Goal: Task Accomplishment & Management: Use online tool/utility

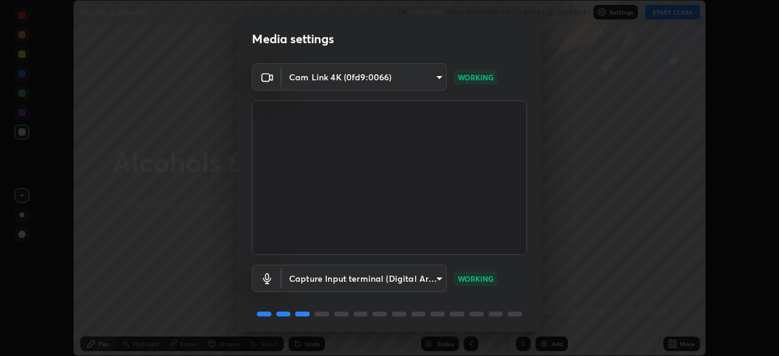
scroll to position [43, 0]
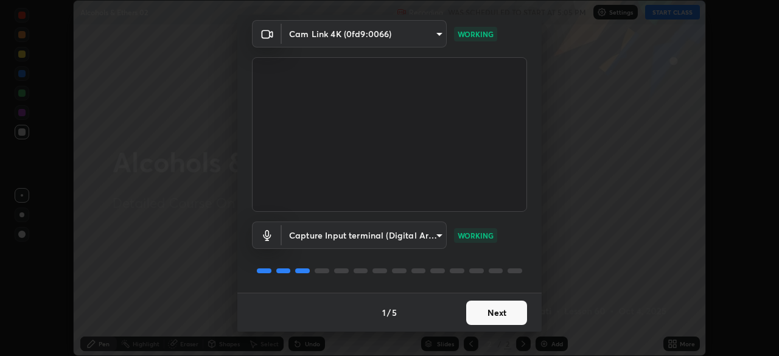
click at [504, 315] on button "Next" at bounding box center [496, 313] width 61 height 24
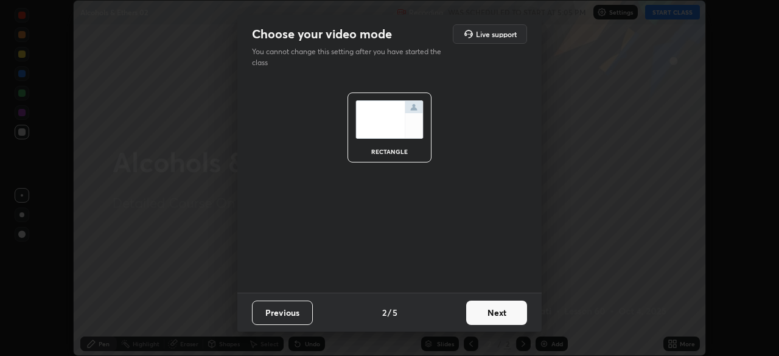
scroll to position [0, 0]
click at [506, 315] on button "Next" at bounding box center [496, 313] width 61 height 24
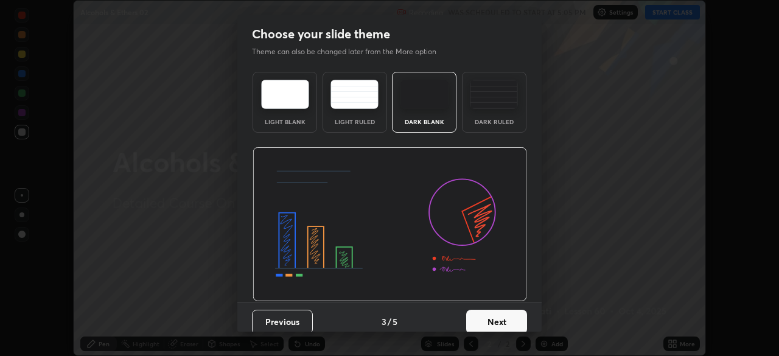
scroll to position [9, 0]
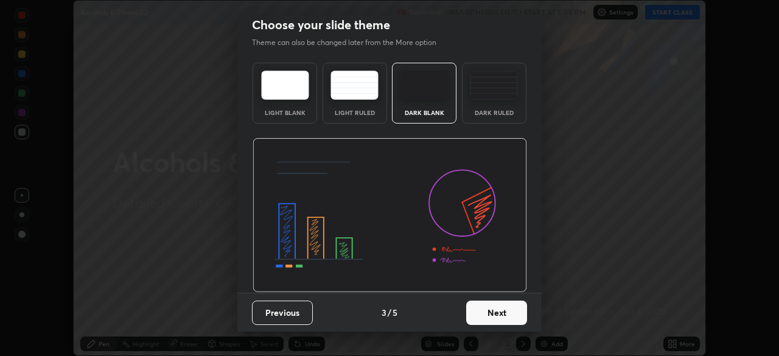
click at [505, 314] on button "Next" at bounding box center [496, 313] width 61 height 24
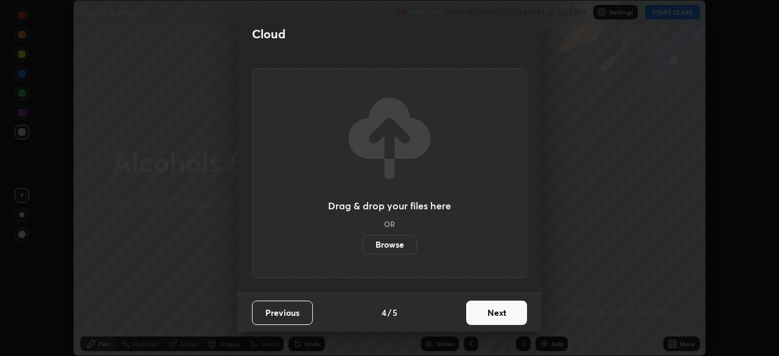
scroll to position [0, 0]
click at [506, 314] on button "Next" at bounding box center [496, 313] width 61 height 24
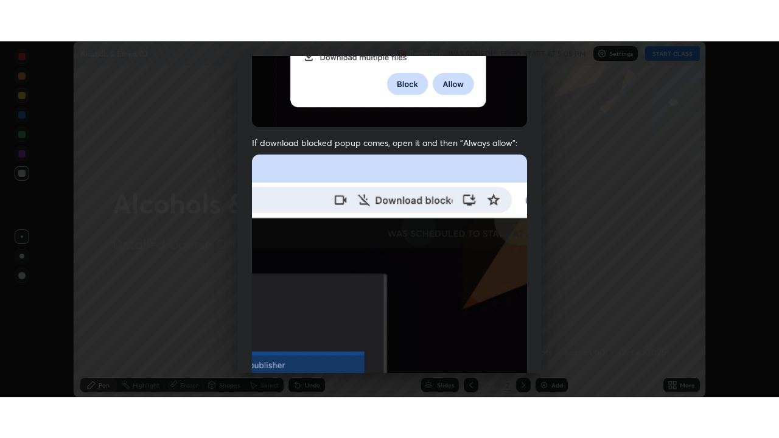
scroll to position [291, 0]
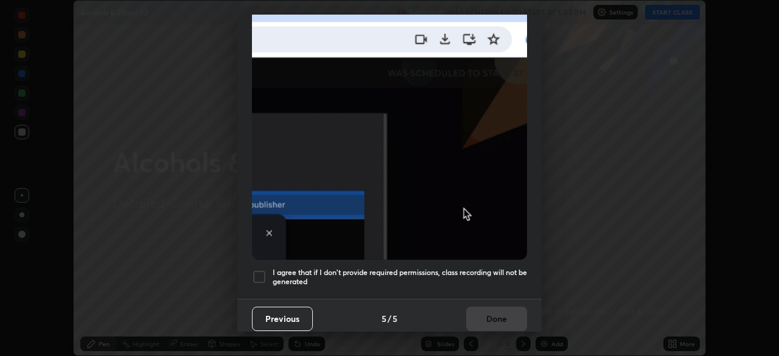
click at [263, 270] on div at bounding box center [259, 277] width 15 height 15
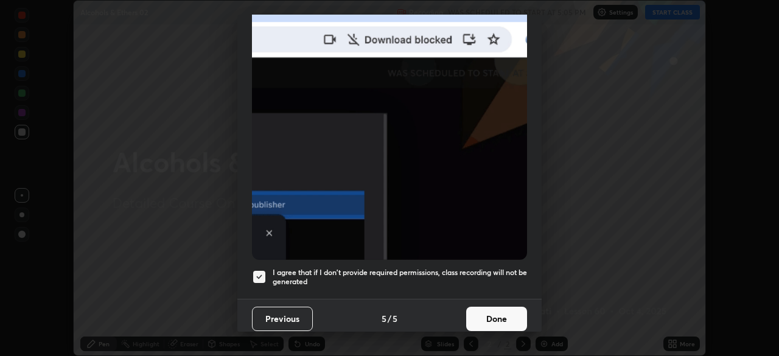
click at [492, 313] on button "Done" at bounding box center [496, 319] width 61 height 24
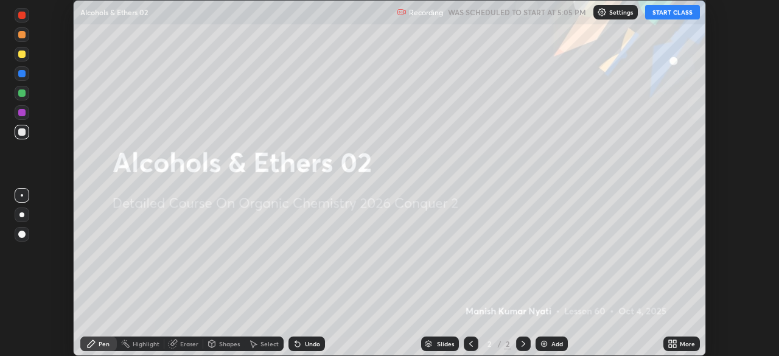
click at [674, 343] on icon at bounding box center [674, 341] width 3 height 3
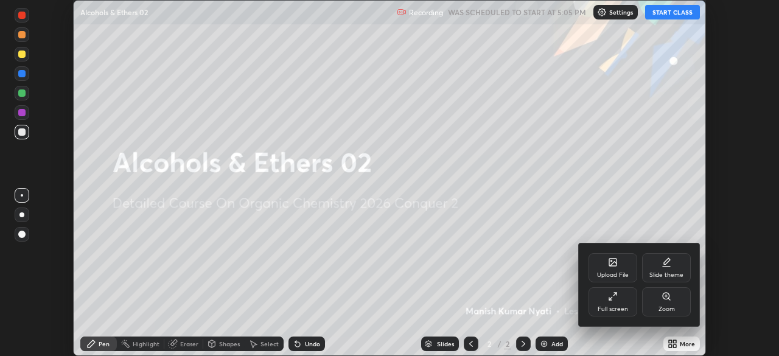
click at [616, 295] on icon at bounding box center [613, 296] width 10 height 10
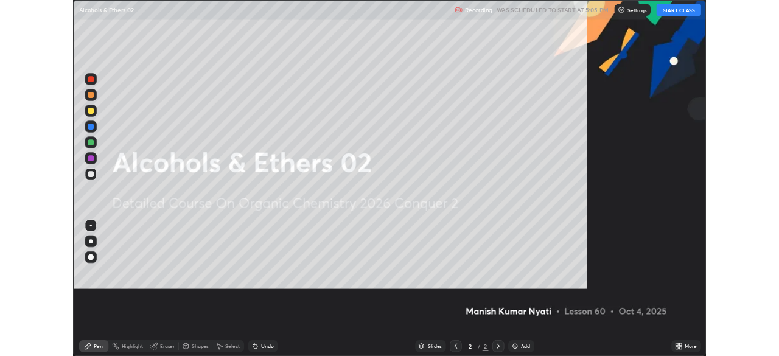
scroll to position [438, 779]
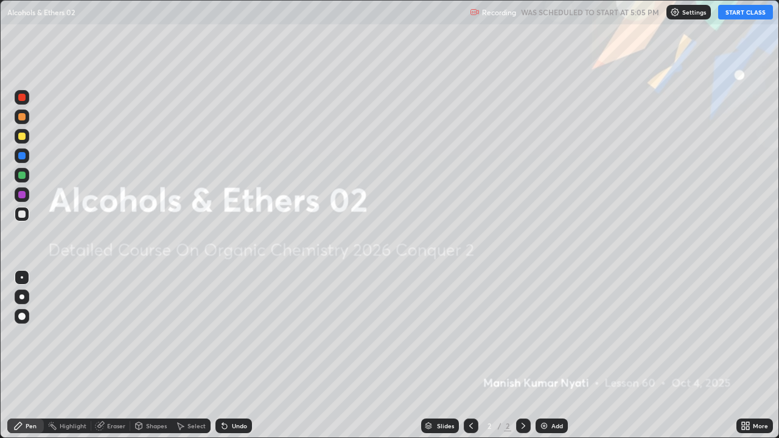
click at [733, 14] on button "START CLASS" at bounding box center [745, 12] width 55 height 15
click at [548, 355] on div "Add" at bounding box center [551, 426] width 32 height 15
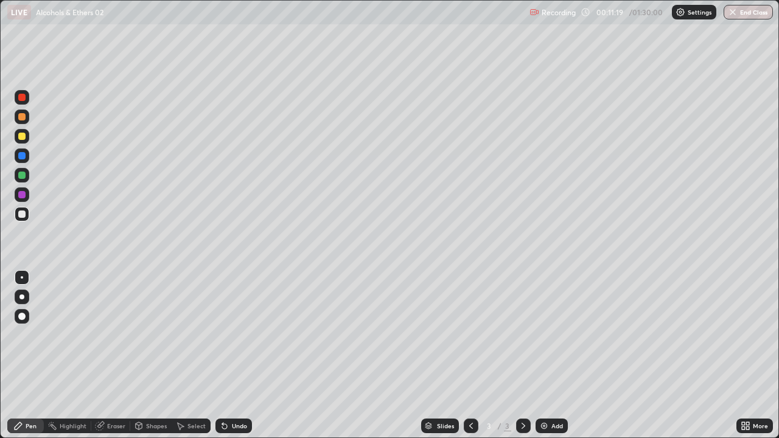
click at [223, 355] on icon at bounding box center [224, 426] width 5 height 5
click at [228, 355] on div "Undo" at bounding box center [233, 426] width 37 height 15
click at [226, 355] on icon at bounding box center [225, 426] width 10 height 10
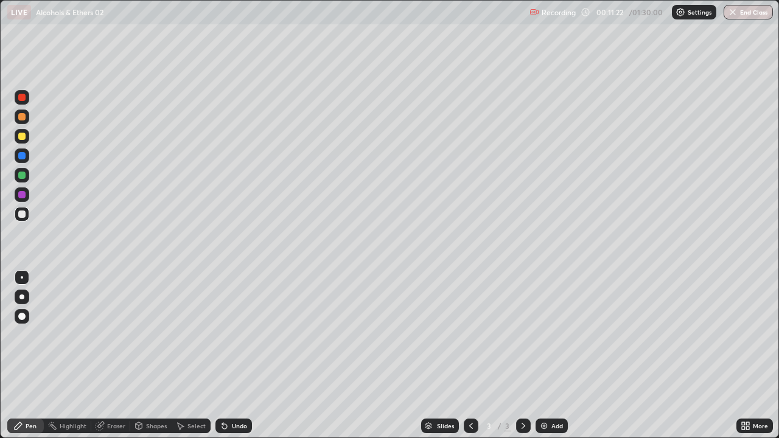
click at [226, 355] on icon at bounding box center [225, 426] width 10 height 10
click at [222, 355] on icon at bounding box center [222, 423] width 1 height 1
click at [226, 355] on div "Undo" at bounding box center [233, 426] width 37 height 15
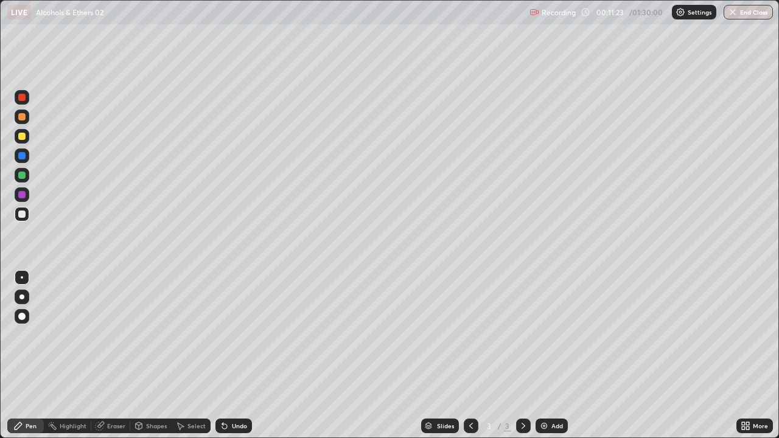
click at [226, 355] on icon at bounding box center [225, 426] width 10 height 10
click at [225, 355] on icon at bounding box center [225, 426] width 10 height 10
click at [226, 355] on icon at bounding box center [225, 426] width 10 height 10
click at [228, 355] on div "Undo" at bounding box center [233, 426] width 37 height 15
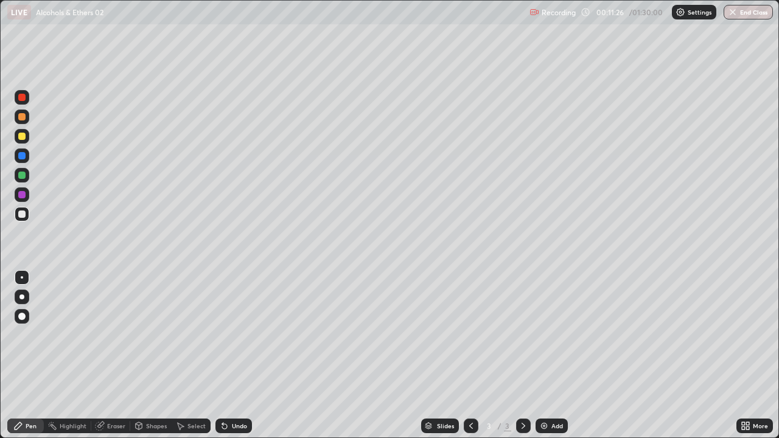
click at [229, 355] on div "Undo" at bounding box center [233, 426] width 37 height 15
click at [543, 355] on img at bounding box center [544, 426] width 10 height 10
click at [539, 355] on img at bounding box center [544, 426] width 10 height 10
click at [120, 355] on div "Eraser" at bounding box center [116, 426] width 18 height 6
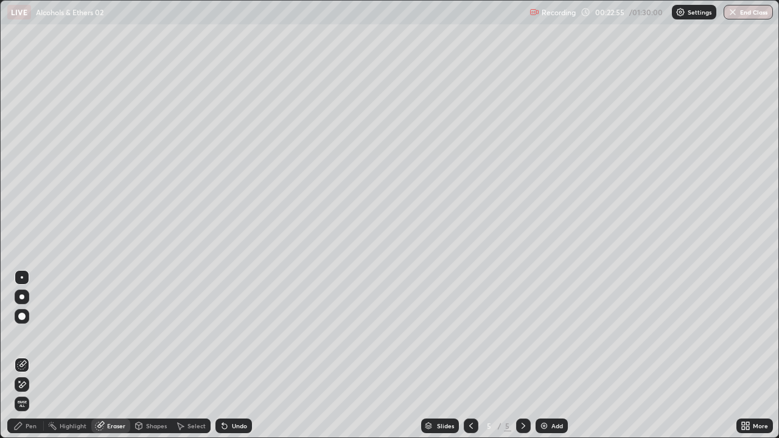
click at [40, 355] on div "Pen" at bounding box center [25, 426] width 37 height 15
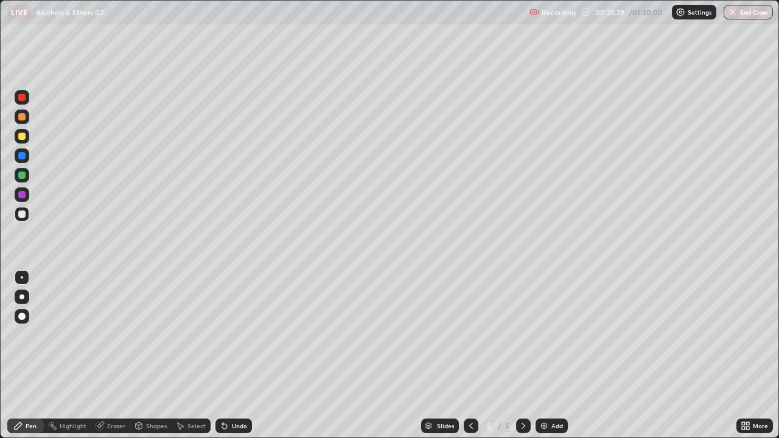
click at [233, 355] on div "Undo" at bounding box center [239, 426] width 15 height 6
click at [232, 355] on div "Undo" at bounding box center [239, 426] width 15 height 6
click at [231, 355] on div "Undo" at bounding box center [233, 426] width 37 height 15
click at [553, 355] on div "Add" at bounding box center [557, 426] width 12 height 6
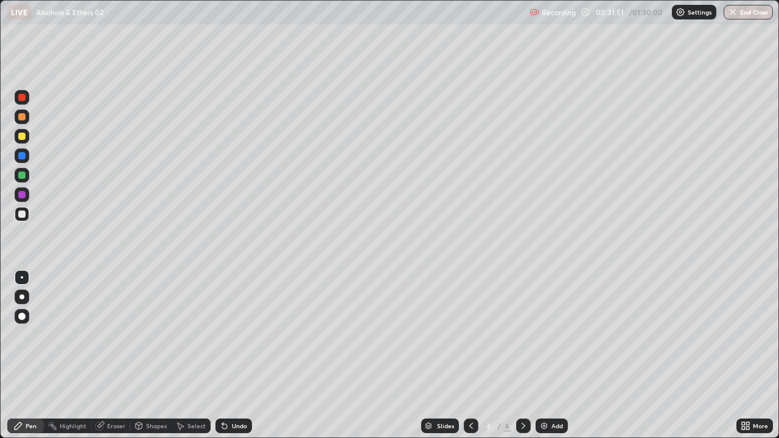
click at [546, 355] on img at bounding box center [544, 426] width 10 height 10
click at [475, 355] on div at bounding box center [471, 426] width 15 height 15
click at [522, 355] on icon at bounding box center [523, 426] width 10 height 10
click at [470, 355] on icon at bounding box center [471, 426] width 10 height 10
click at [523, 355] on icon at bounding box center [523, 426] width 4 height 6
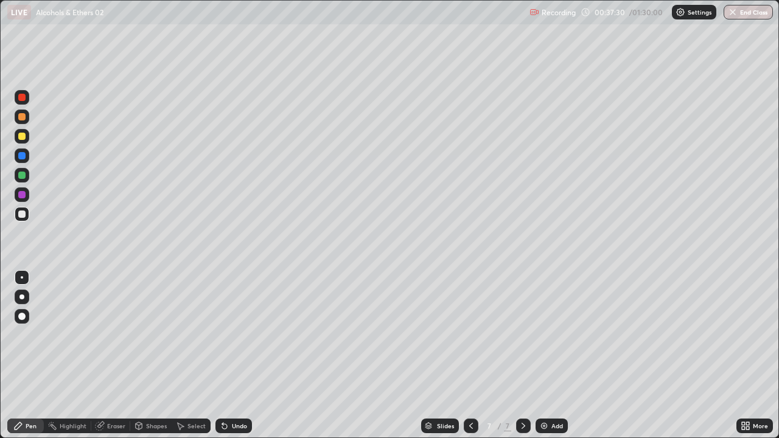
click at [111, 355] on div "Eraser" at bounding box center [116, 426] width 18 height 6
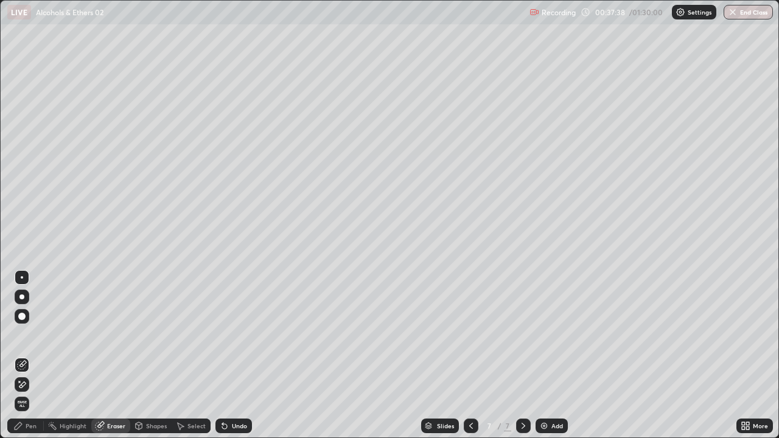
click at [30, 355] on div "Pen" at bounding box center [31, 426] width 11 height 6
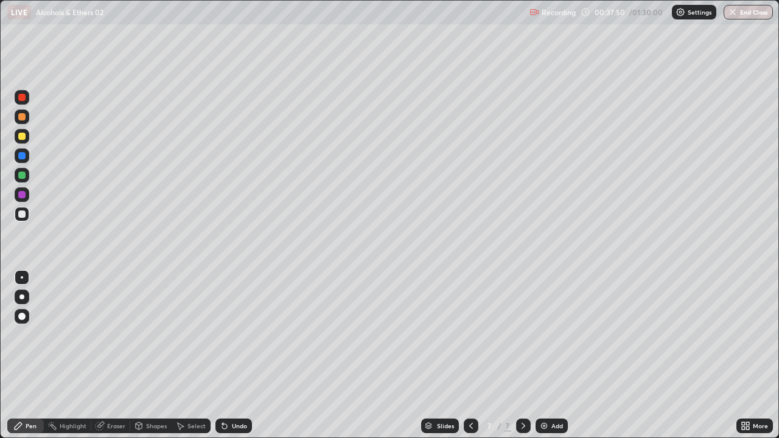
click at [117, 355] on div "Eraser" at bounding box center [116, 426] width 18 height 6
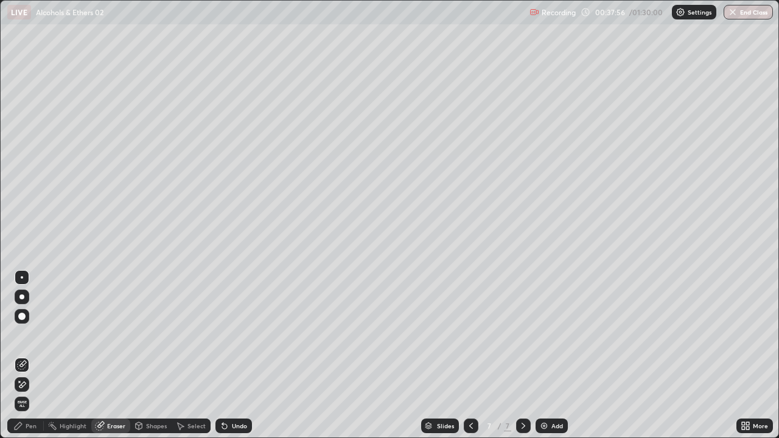
click at [37, 355] on div "Pen" at bounding box center [25, 426] width 37 height 15
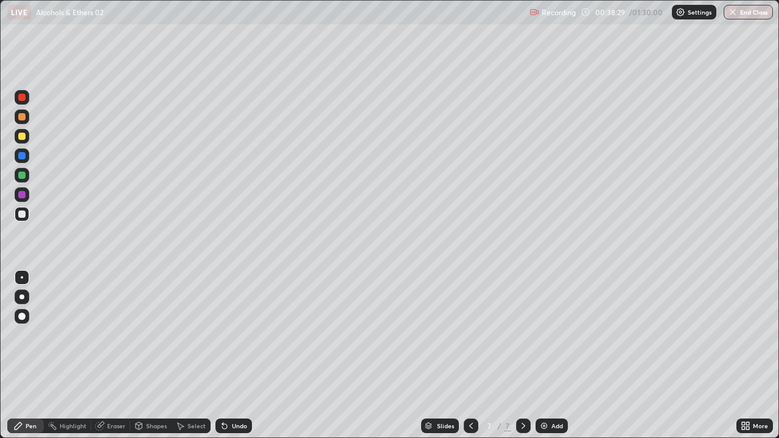
click at [522, 355] on icon at bounding box center [523, 426] width 10 height 10
click at [543, 355] on img at bounding box center [544, 426] width 10 height 10
click at [540, 355] on img at bounding box center [544, 426] width 10 height 10
click at [476, 355] on div at bounding box center [471, 426] width 15 height 15
click at [119, 355] on div "Eraser" at bounding box center [116, 426] width 18 height 6
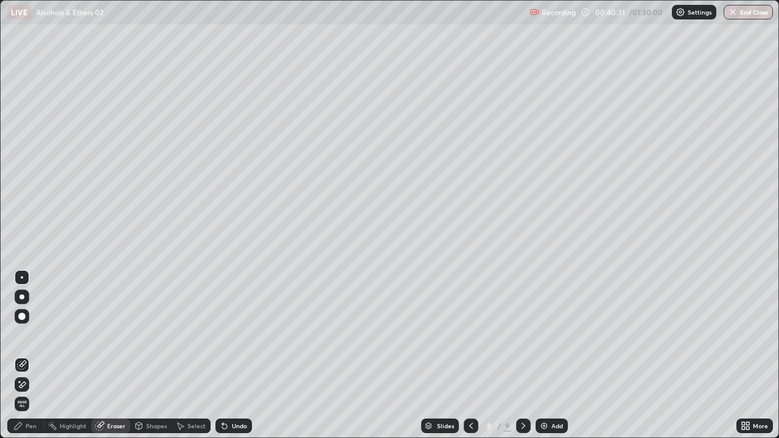
click at [196, 355] on div "Select" at bounding box center [196, 426] width 18 height 6
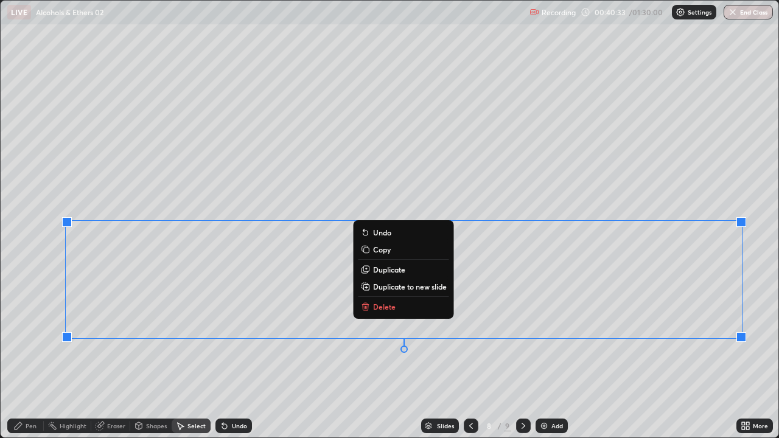
click at [392, 313] on button "Delete" at bounding box center [403, 306] width 91 height 15
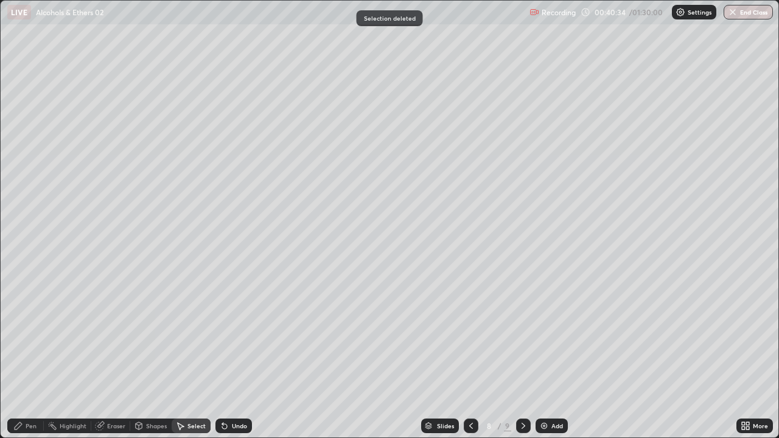
click at [31, 355] on div "Pen" at bounding box center [31, 426] width 11 height 6
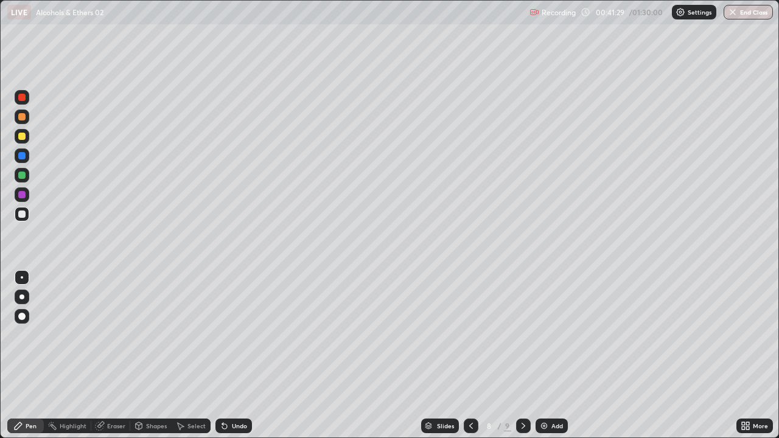
click at [528, 355] on div at bounding box center [523, 426] width 15 height 15
click at [236, 355] on div "Undo" at bounding box center [239, 426] width 15 height 6
click at [554, 355] on div "Add" at bounding box center [557, 426] width 12 height 6
click at [467, 355] on div at bounding box center [470, 426] width 15 height 15
click at [469, 355] on icon at bounding box center [470, 426] width 10 height 10
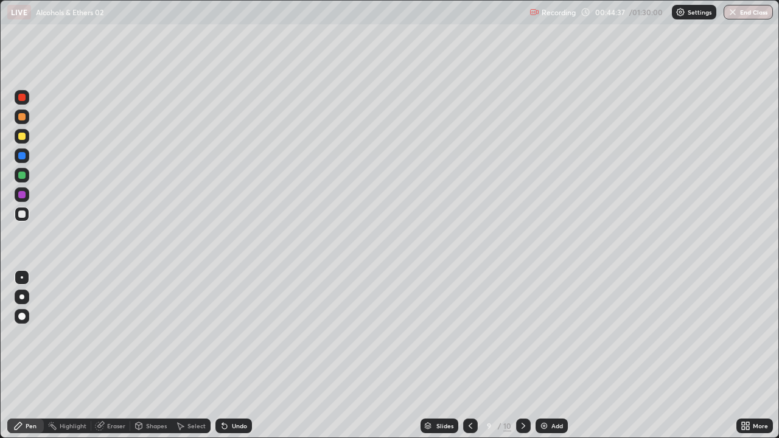
click at [468, 355] on icon at bounding box center [470, 426] width 10 height 10
click at [469, 355] on icon at bounding box center [470, 426] width 10 height 10
click at [469, 355] on icon at bounding box center [471, 426] width 4 height 6
click at [470, 355] on icon at bounding box center [470, 426] width 10 height 10
click at [522, 355] on icon at bounding box center [523, 426] width 10 height 10
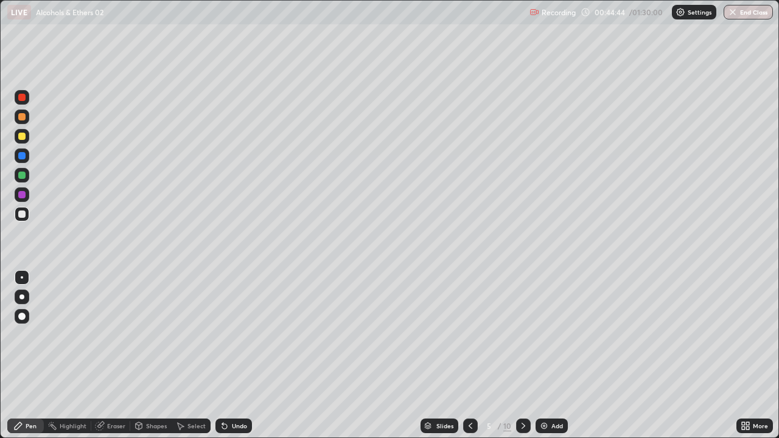
click at [524, 355] on div at bounding box center [523, 426] width 15 height 24
click at [522, 355] on icon at bounding box center [523, 426] width 10 height 10
click at [525, 355] on icon at bounding box center [523, 426] width 10 height 10
click at [522, 355] on icon at bounding box center [523, 426] width 10 height 10
click at [470, 355] on icon at bounding box center [470, 426] width 10 height 10
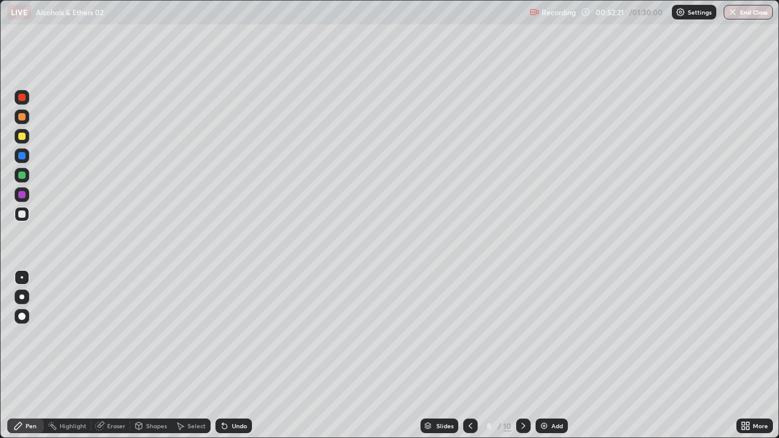
click at [524, 355] on icon at bounding box center [523, 426] width 10 height 10
click at [523, 355] on div at bounding box center [523, 426] width 15 height 15
click at [196, 355] on div "Select" at bounding box center [196, 426] width 18 height 6
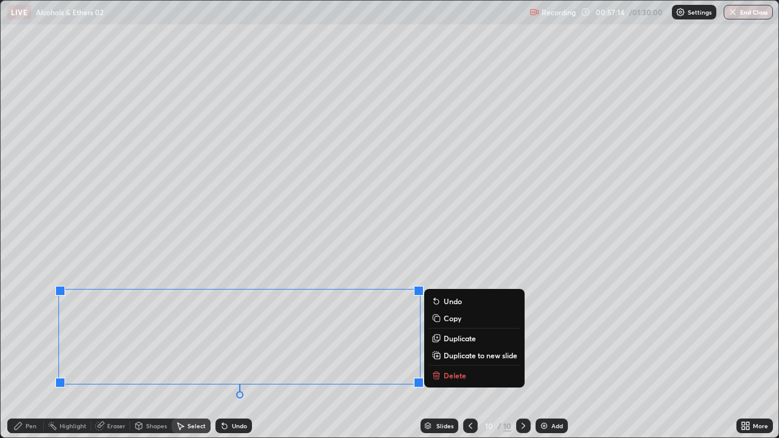
click at [452, 355] on p "Delete" at bounding box center [455, 376] width 23 height 10
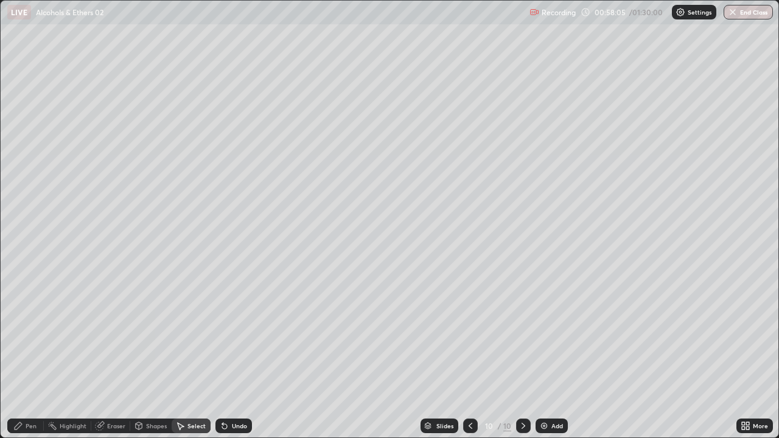
click at [37, 355] on div "Pen" at bounding box center [25, 426] width 37 height 15
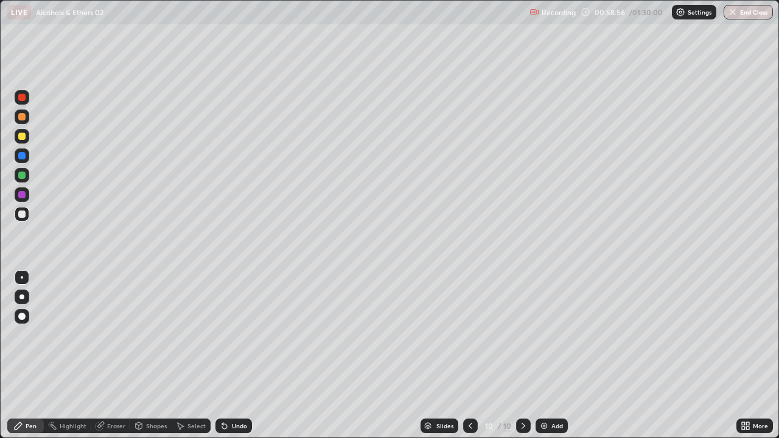
click at [19, 138] on div at bounding box center [21, 136] width 7 height 7
click at [542, 355] on img at bounding box center [544, 426] width 10 height 10
click at [543, 355] on img at bounding box center [544, 426] width 10 height 10
click at [239, 355] on div "Undo" at bounding box center [239, 426] width 15 height 6
click at [246, 355] on div "Undo" at bounding box center [233, 426] width 37 height 15
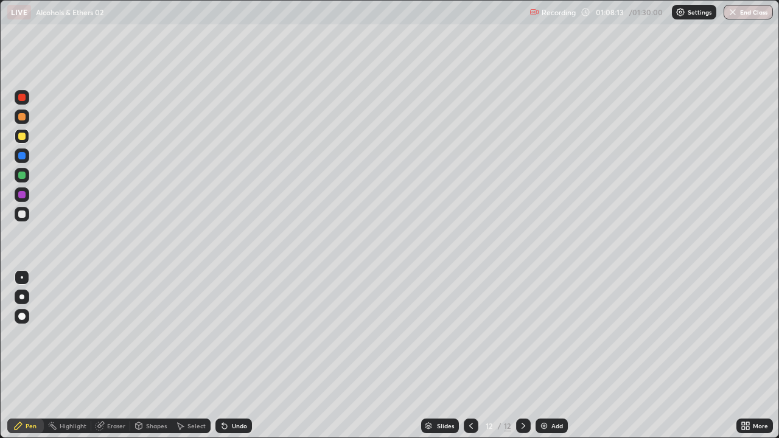
click at [239, 355] on div "Undo" at bounding box center [239, 426] width 15 height 6
click at [237, 355] on div "Undo" at bounding box center [239, 426] width 15 height 6
click at [222, 355] on icon at bounding box center [224, 426] width 5 height 5
click at [118, 355] on div "Eraser" at bounding box center [116, 426] width 18 height 6
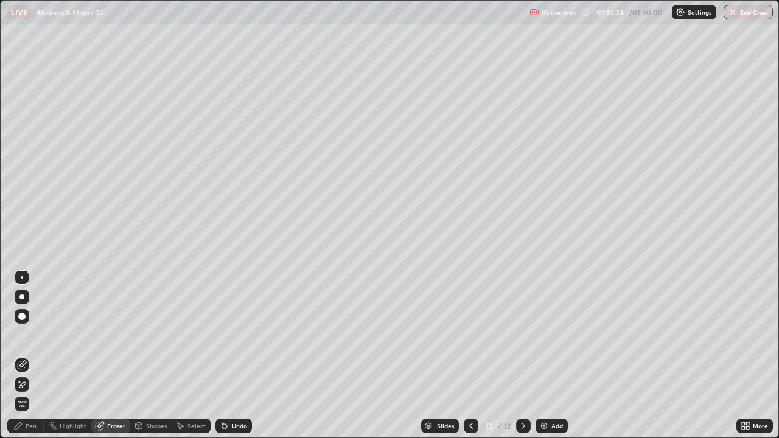
click at [542, 355] on img at bounding box center [544, 426] width 10 height 10
click at [37, 355] on div "Pen" at bounding box center [25, 426] width 37 height 15
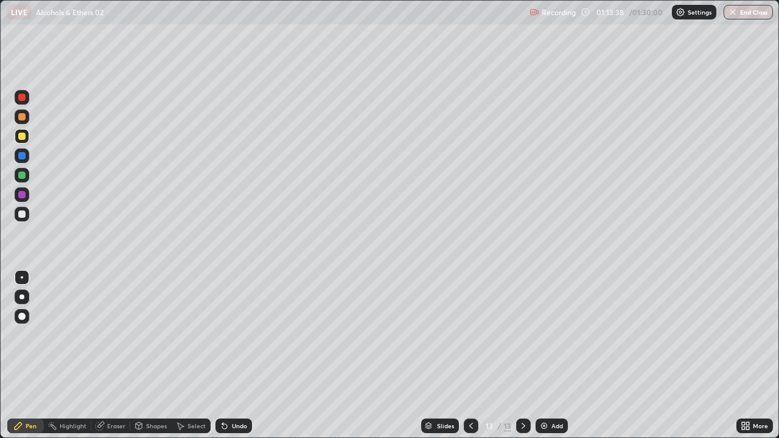
click at [21, 209] on div at bounding box center [22, 214] width 15 height 15
click at [470, 355] on icon at bounding box center [471, 426] width 10 height 10
click at [240, 355] on div "Undo" at bounding box center [239, 426] width 15 height 6
click at [545, 355] on img at bounding box center [544, 426] width 10 height 10
click at [470, 355] on icon at bounding box center [471, 426] width 4 height 6
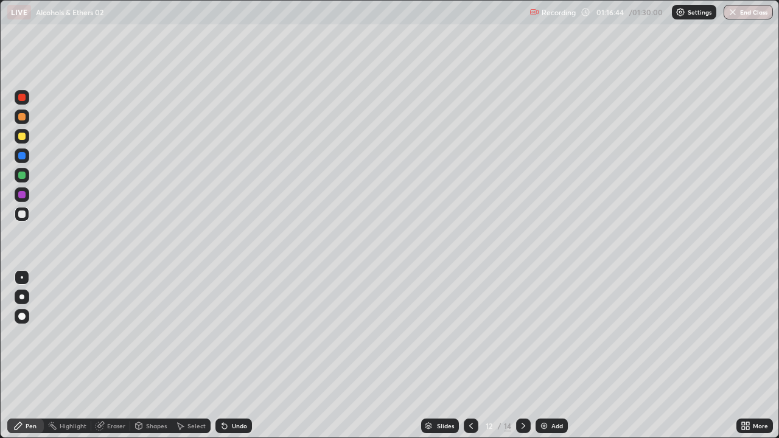
click at [523, 355] on icon at bounding box center [523, 426] width 4 height 6
click at [522, 355] on icon at bounding box center [523, 426] width 4 height 6
click at [470, 355] on icon at bounding box center [471, 426] width 10 height 10
click at [469, 355] on icon at bounding box center [471, 426] width 10 height 10
click at [468, 355] on icon at bounding box center [471, 426] width 10 height 10
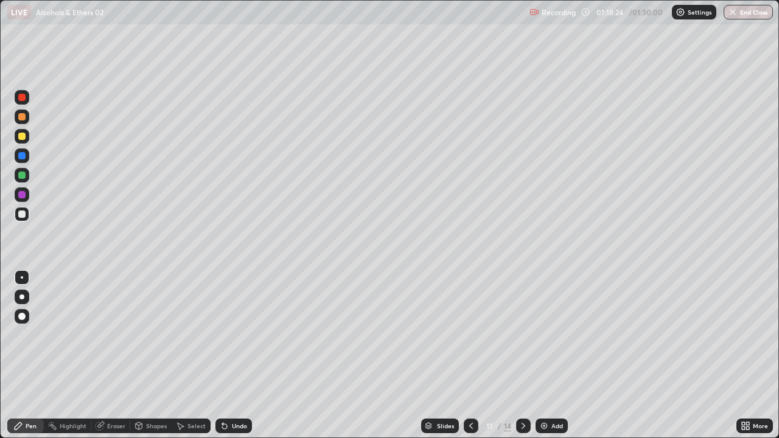
click at [523, 355] on icon at bounding box center [523, 426] width 10 height 10
click at [522, 355] on icon at bounding box center [523, 426] width 10 height 10
click at [541, 355] on img at bounding box center [544, 426] width 10 height 10
click at [741, 11] on button "End Class" at bounding box center [749, 12] width 48 height 15
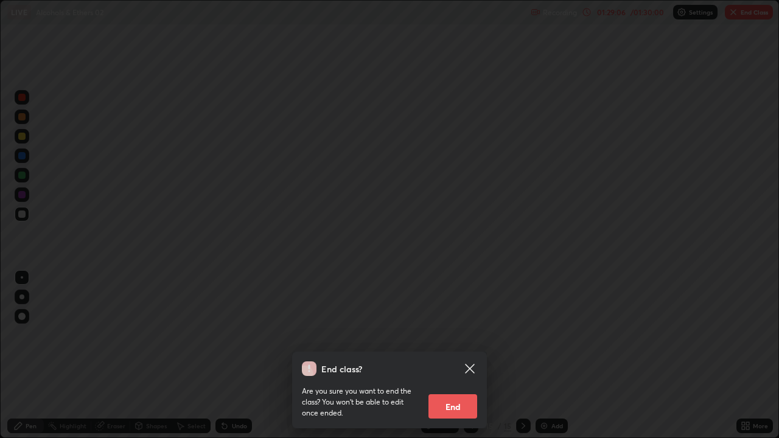
click at [459, 355] on button "End" at bounding box center [452, 406] width 49 height 24
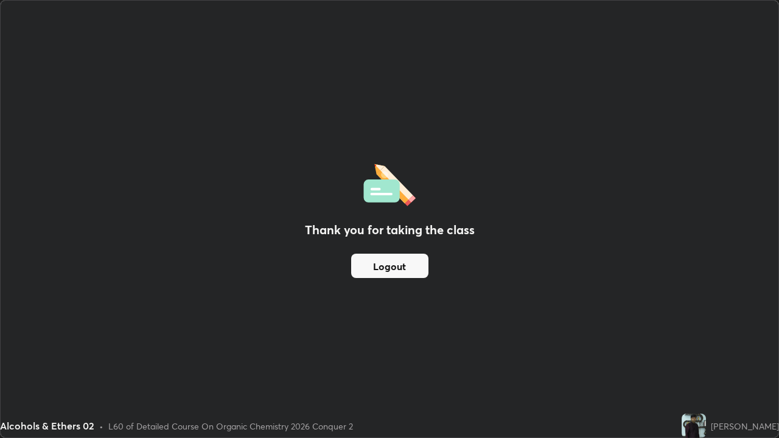
click at [399, 263] on button "Logout" at bounding box center [389, 266] width 77 height 24
click at [397, 265] on button "Logout" at bounding box center [389, 266] width 77 height 24
click at [397, 267] on button "Logout" at bounding box center [389, 266] width 77 height 24
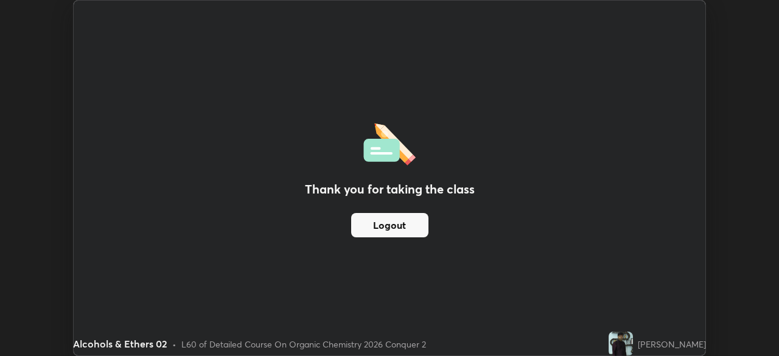
scroll to position [60491, 60068]
